Goal: Information Seeking & Learning: Learn about a topic

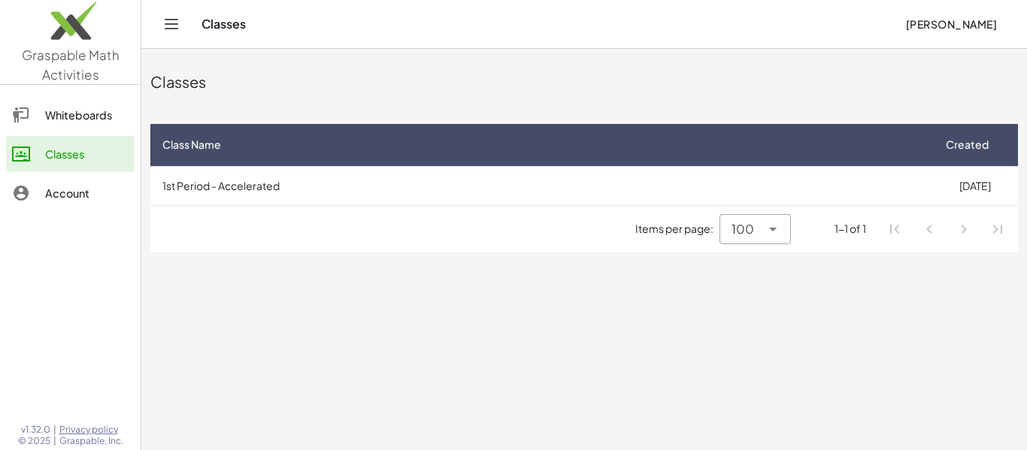
click at [485, 247] on div "Items per page: 100 *** 1-1 of 1" at bounding box center [583, 229] width 867 height 47
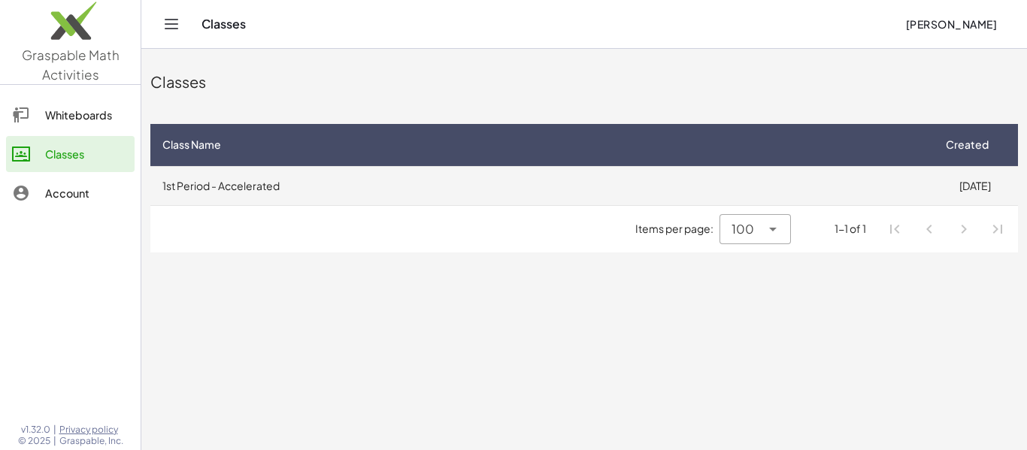
click at [239, 177] on td "1st Period - Accelerated" at bounding box center [540, 185] width 781 height 39
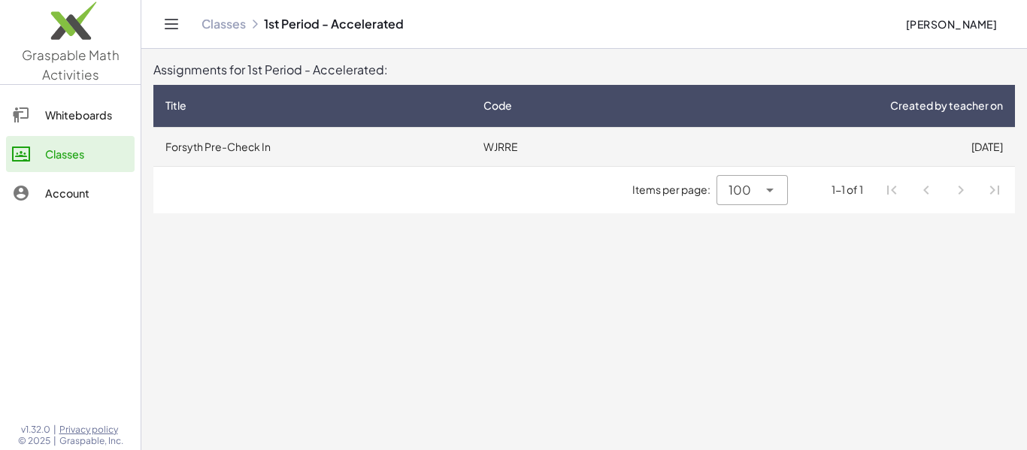
click at [352, 158] on td "Forsyth Pre-Check In" at bounding box center [312, 146] width 318 height 39
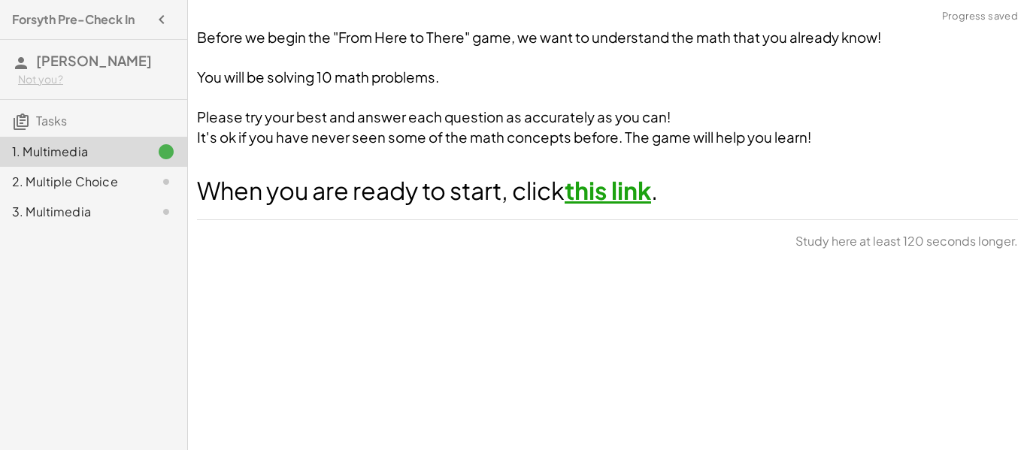
click at [627, 192] on link "this link" at bounding box center [608, 190] width 86 height 30
click at [528, 129] on span "It's ok if you have never seen some of the math concepts before. The game will …" at bounding box center [504, 137] width 614 height 17
click at [967, 244] on span "Continue" at bounding box center [977, 246] width 57 height 14
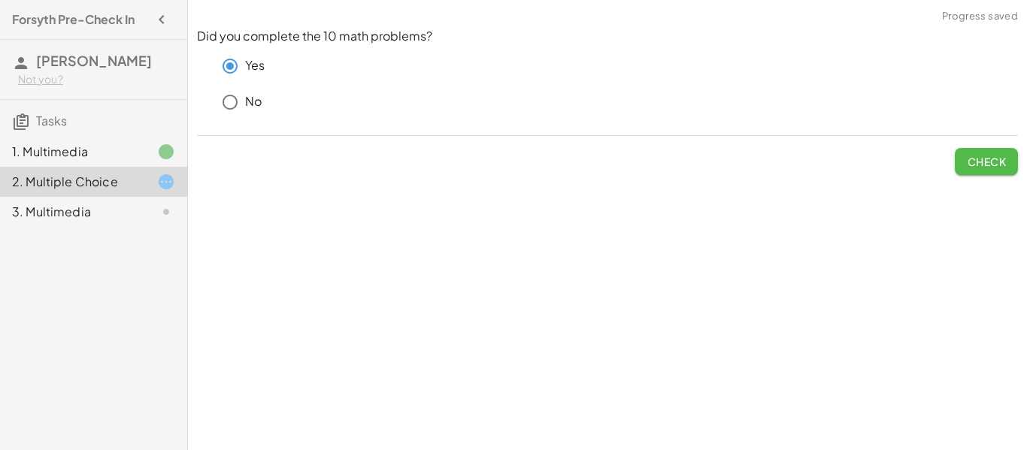
click at [1003, 165] on span "Check" at bounding box center [986, 162] width 39 height 14
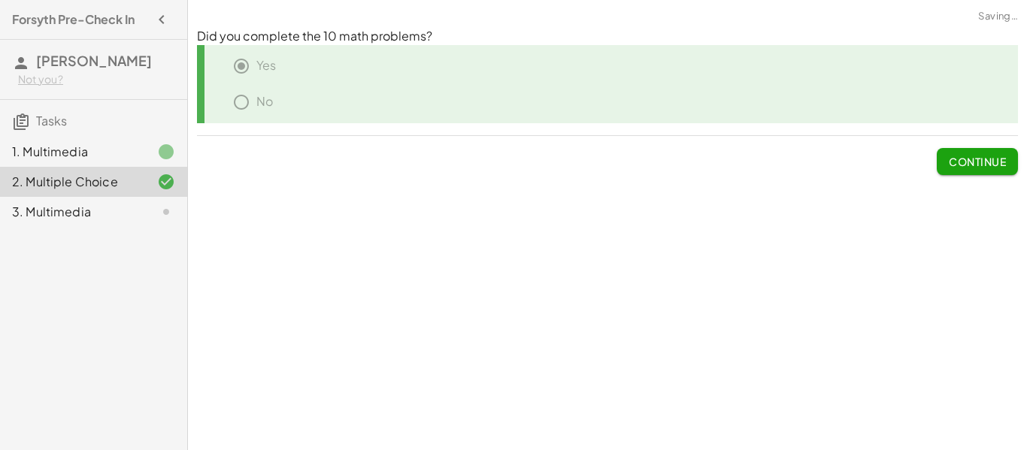
click at [1003, 166] on span "Continue" at bounding box center [977, 162] width 57 height 14
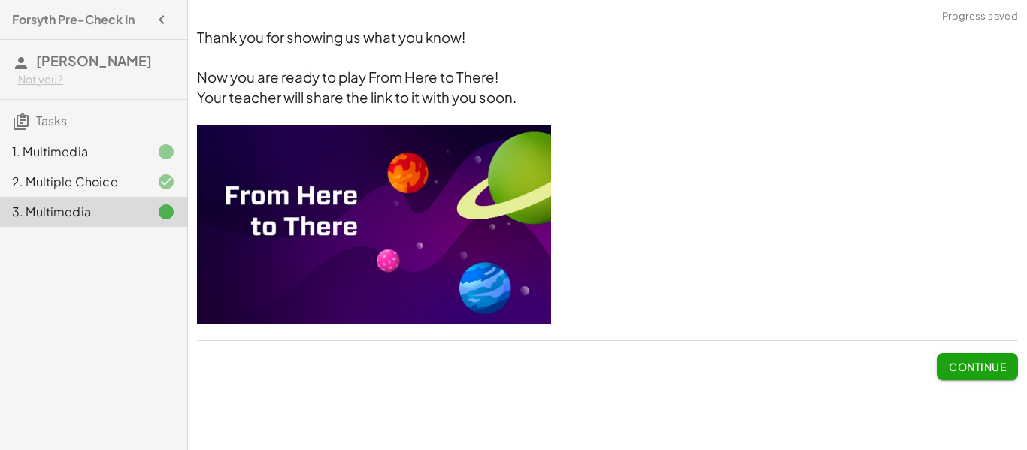
click at [423, 261] on img at bounding box center [374, 224] width 354 height 199
click at [943, 371] on button "Continue" at bounding box center [977, 366] width 81 height 27
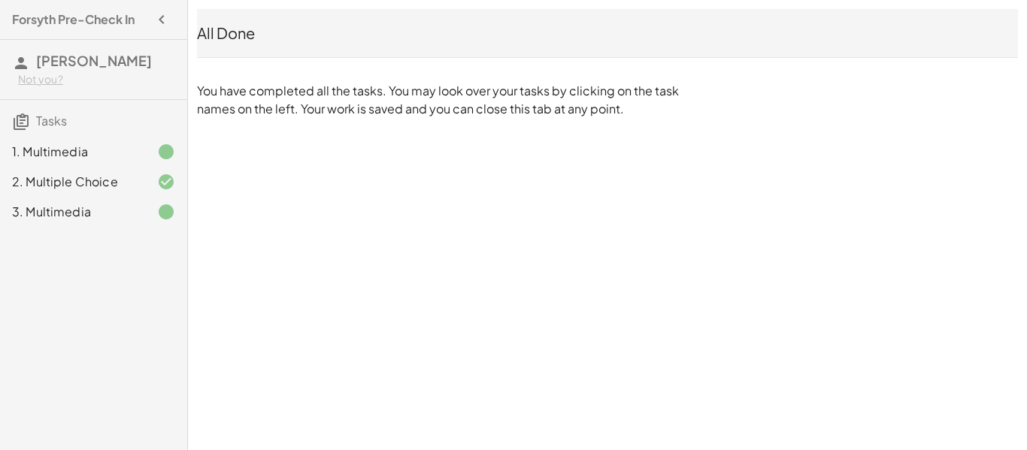
click at [220, 267] on div "Forsyth Pre-Check In [PERSON_NAME] Not you? Tasks 1. Multimedia 2. Multiple Cho…" at bounding box center [513, 225] width 1027 height 450
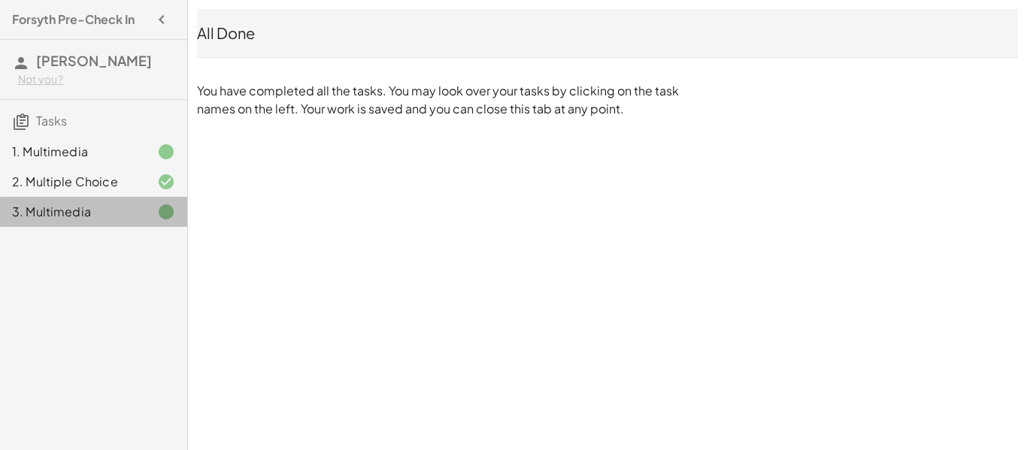
click at [160, 211] on icon at bounding box center [166, 212] width 18 height 18
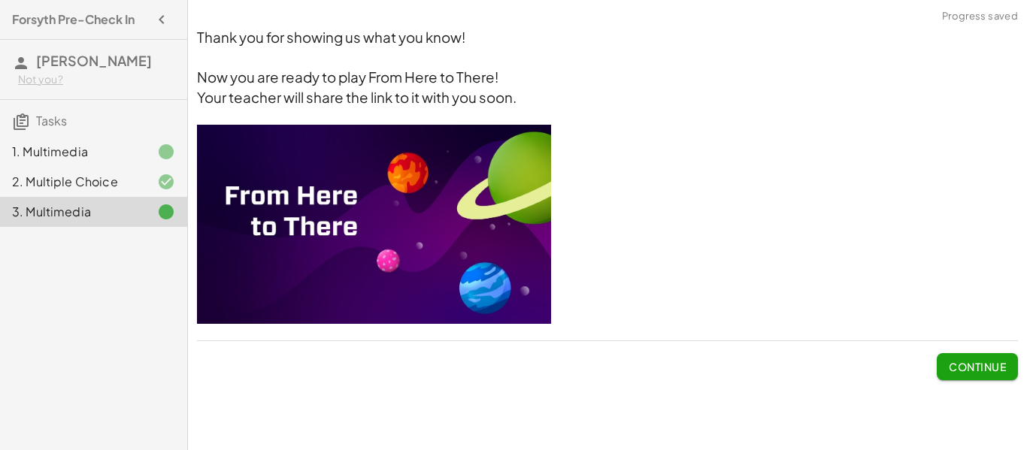
click at [303, 226] on img at bounding box center [374, 224] width 354 height 199
click at [415, 222] on img at bounding box center [374, 224] width 354 height 199
click at [989, 367] on span "Continue" at bounding box center [977, 367] width 57 height 14
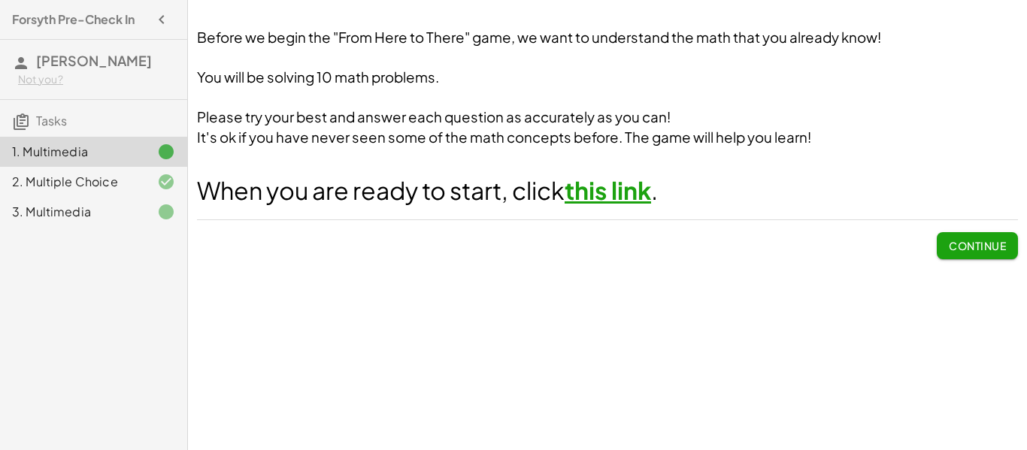
click at [946, 246] on button "Continue" at bounding box center [977, 245] width 81 height 27
